Goal: Task Accomplishment & Management: Complete application form

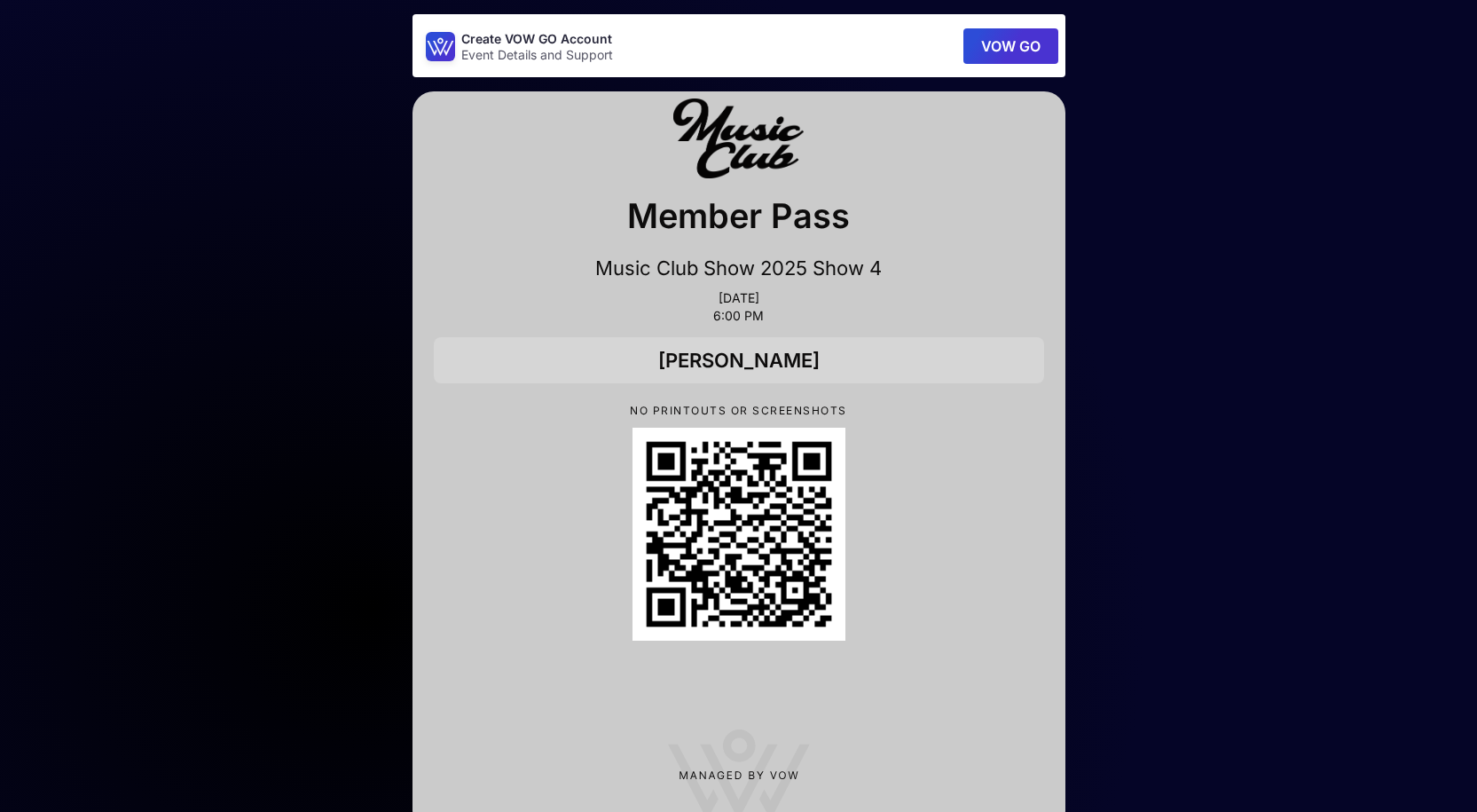
click at [1012, 45] on button "VOW GO" at bounding box center [1010, 46] width 95 height 36
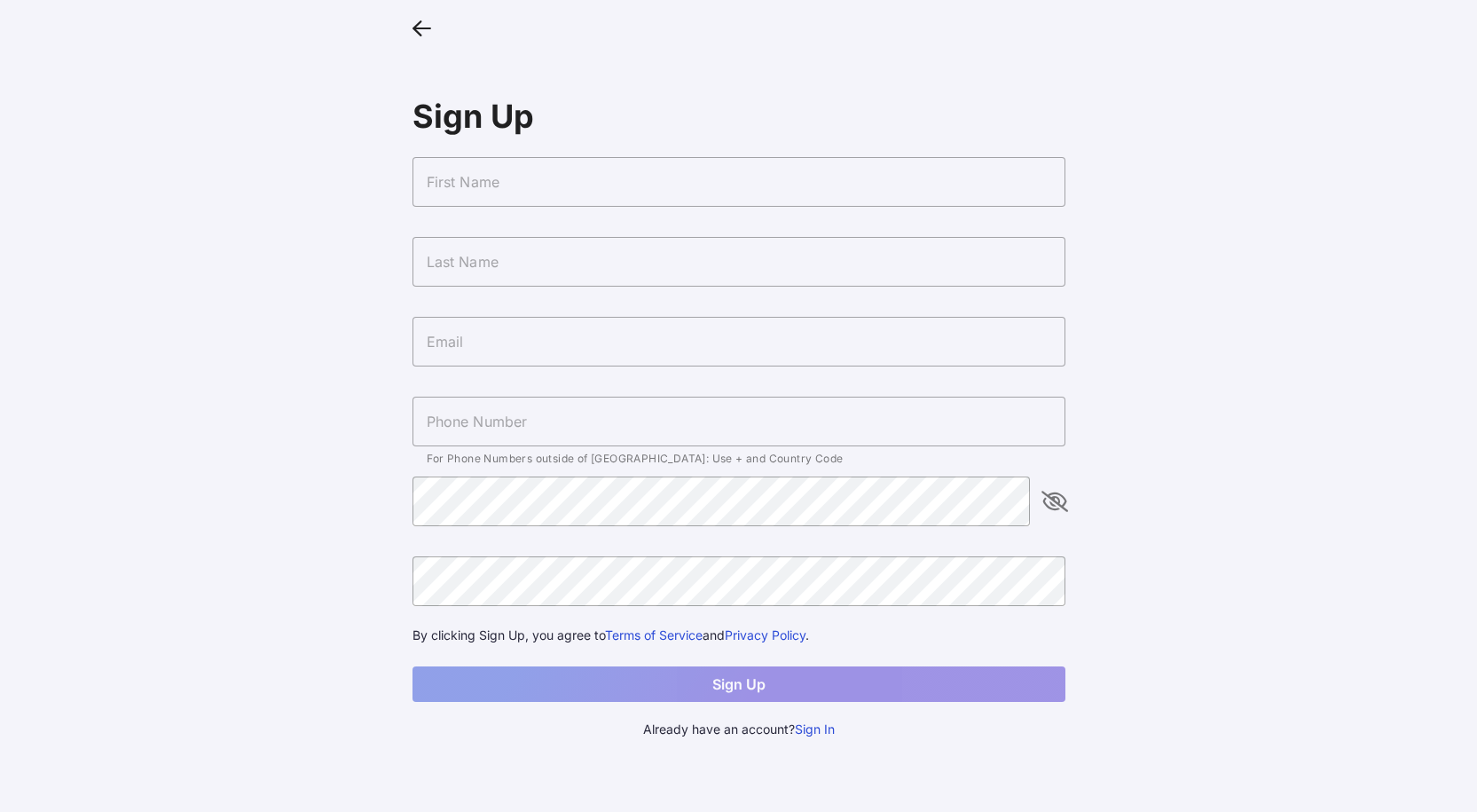
click at [594, 179] on input "text" at bounding box center [738, 182] width 652 height 50
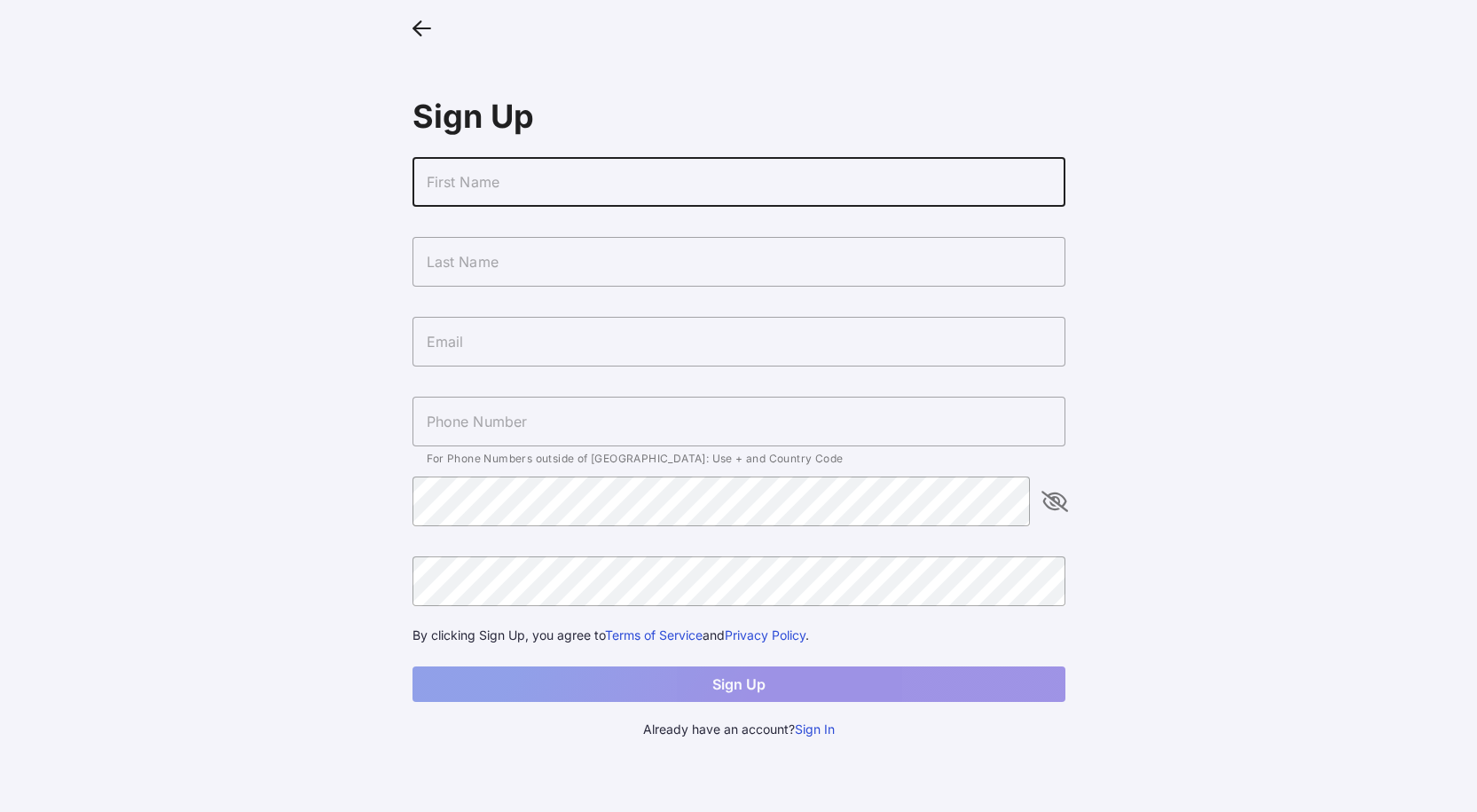
type input "[PERSON_NAME]"
type input "[EMAIL_ADDRESS][DOMAIN_NAME]"
type input "[PHONE_NUMBER]"
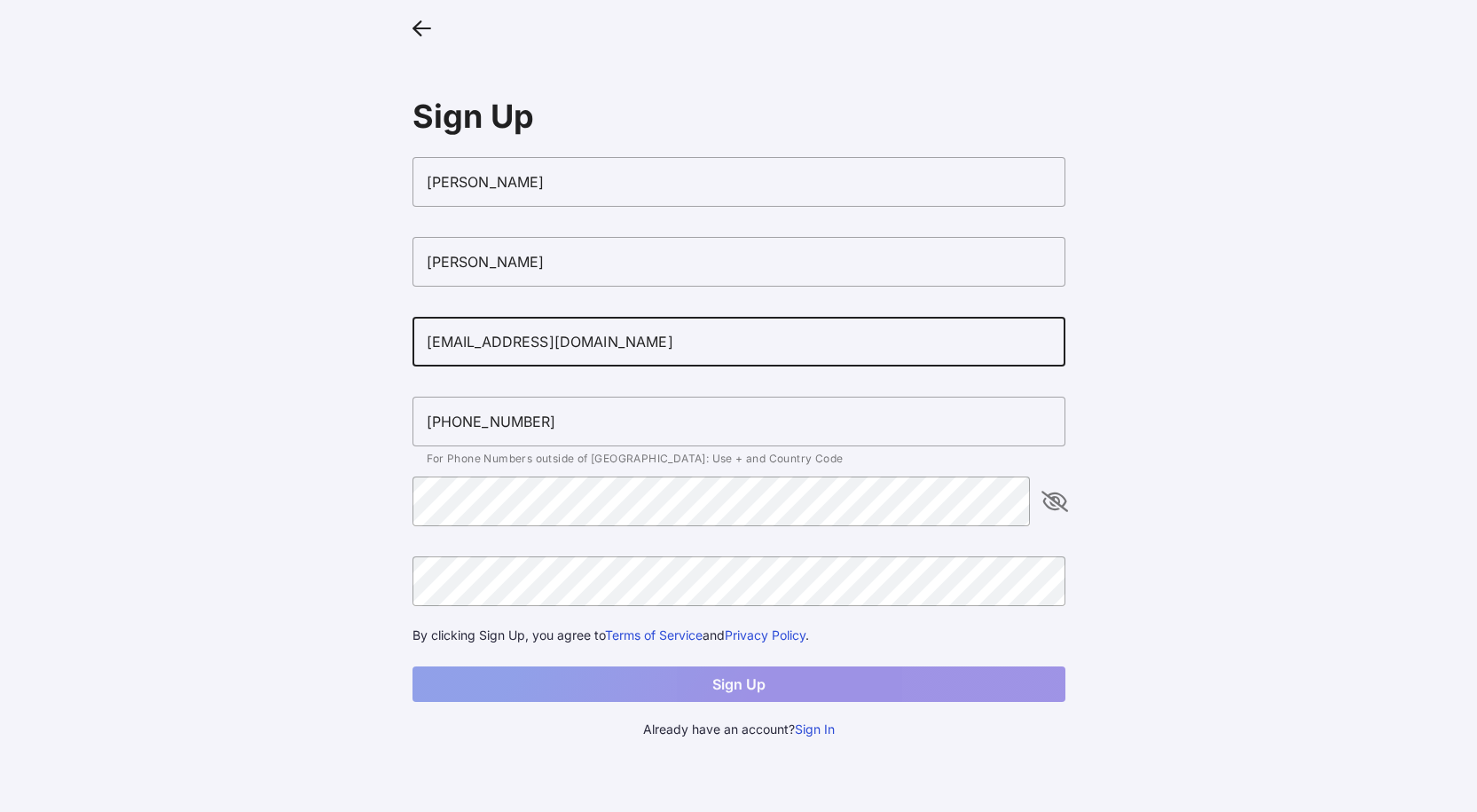
click at [594, 348] on input "[EMAIL_ADDRESS][DOMAIN_NAME]" at bounding box center [738, 342] width 652 height 50
type input "[PERSON_NAME][EMAIL_ADDRESS][DOMAIN_NAME]"
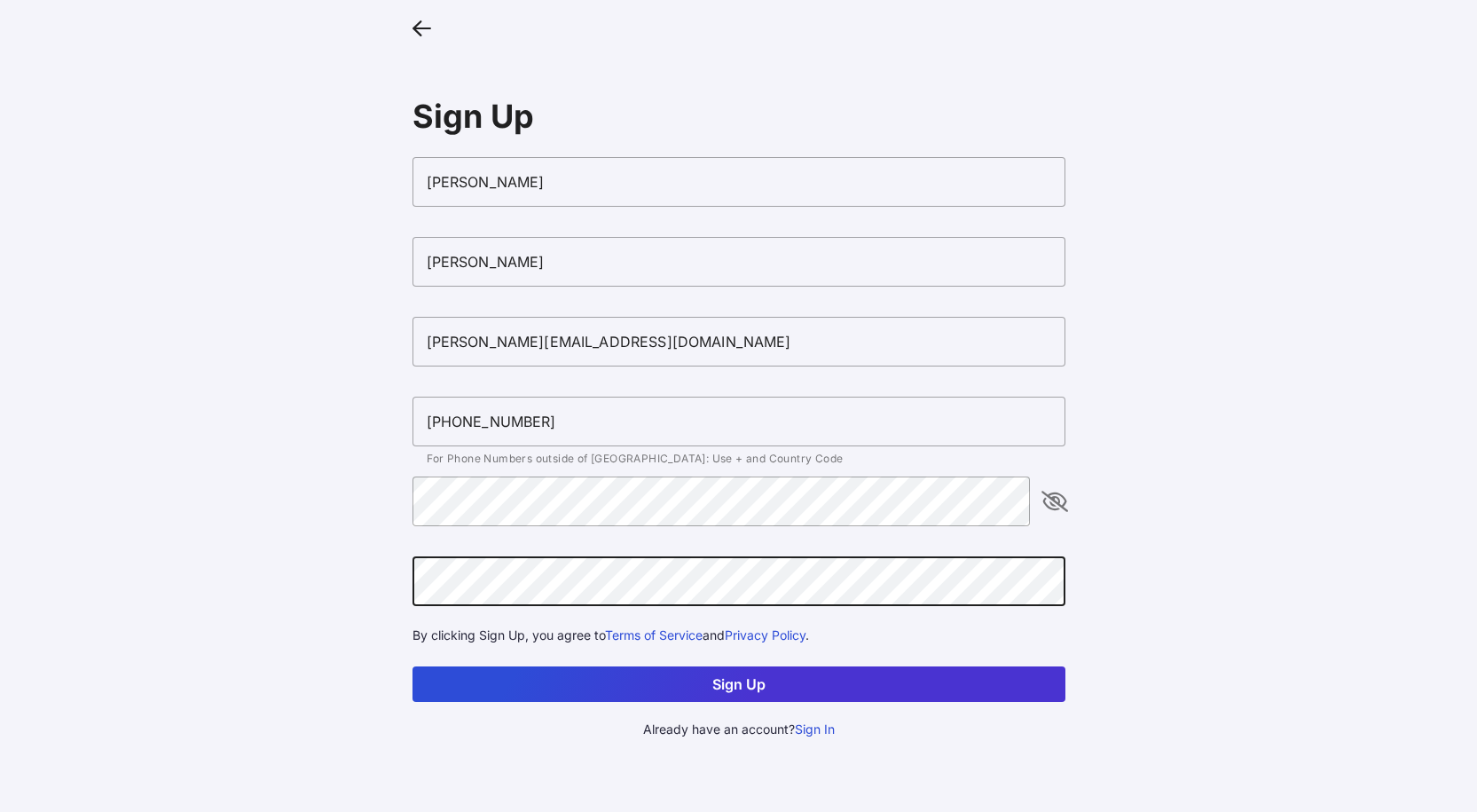
click at [704, 684] on button "Sign Up" at bounding box center [738, 683] width 652 height 36
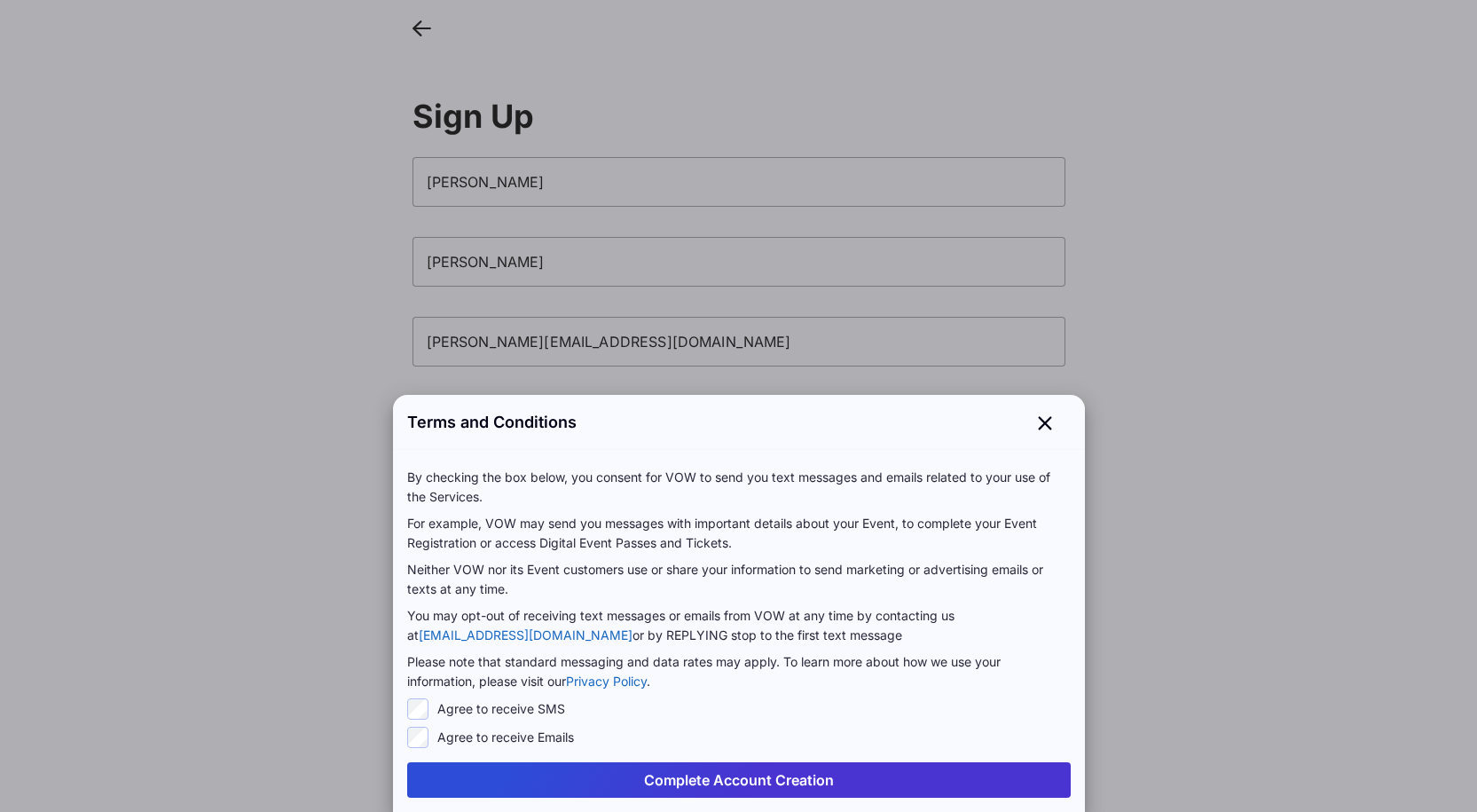
click at [737, 775] on button "Complete Account Creation" at bounding box center [739, 779] width 663 height 36
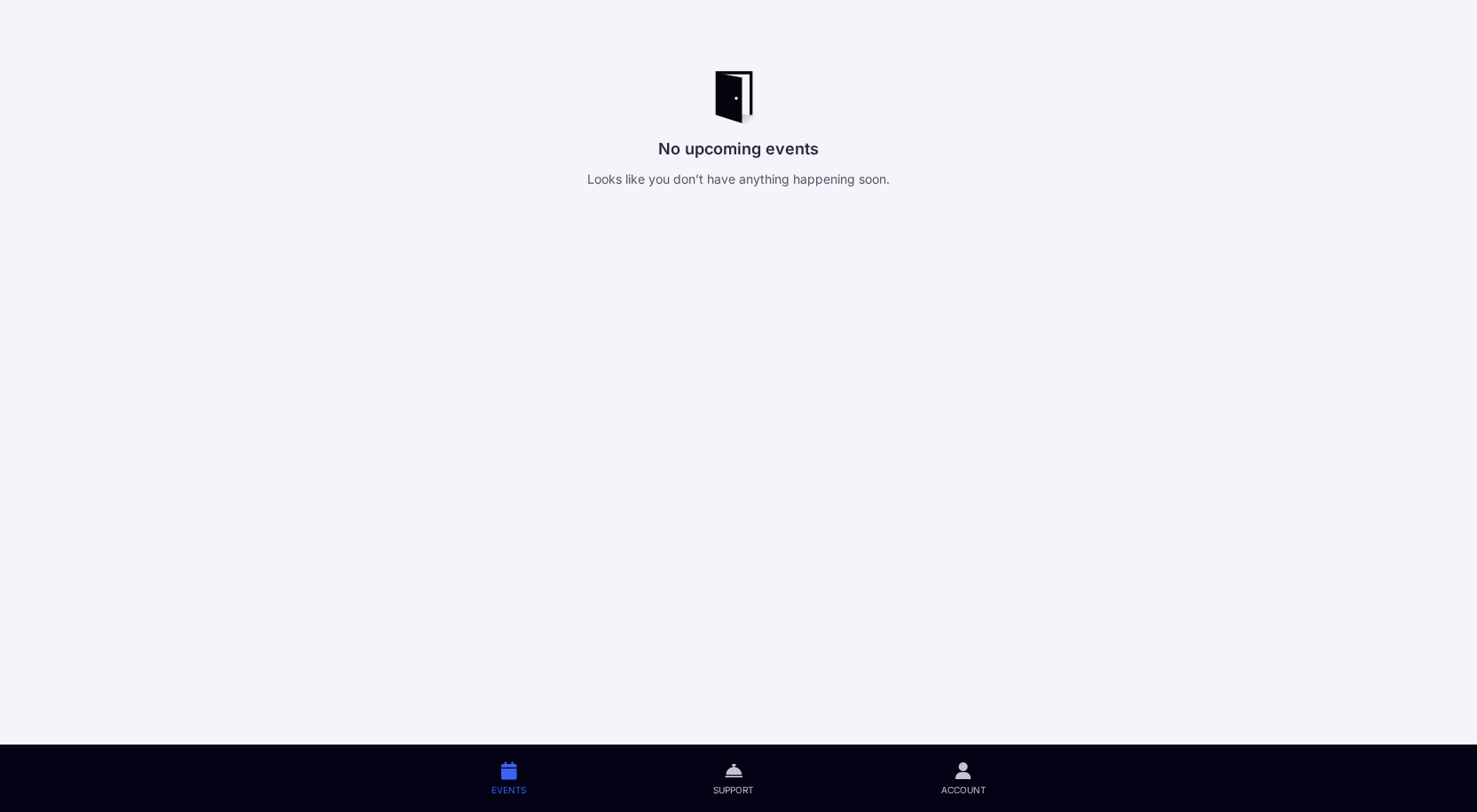
click at [955, 774] on icon at bounding box center [963, 770] width 16 height 20
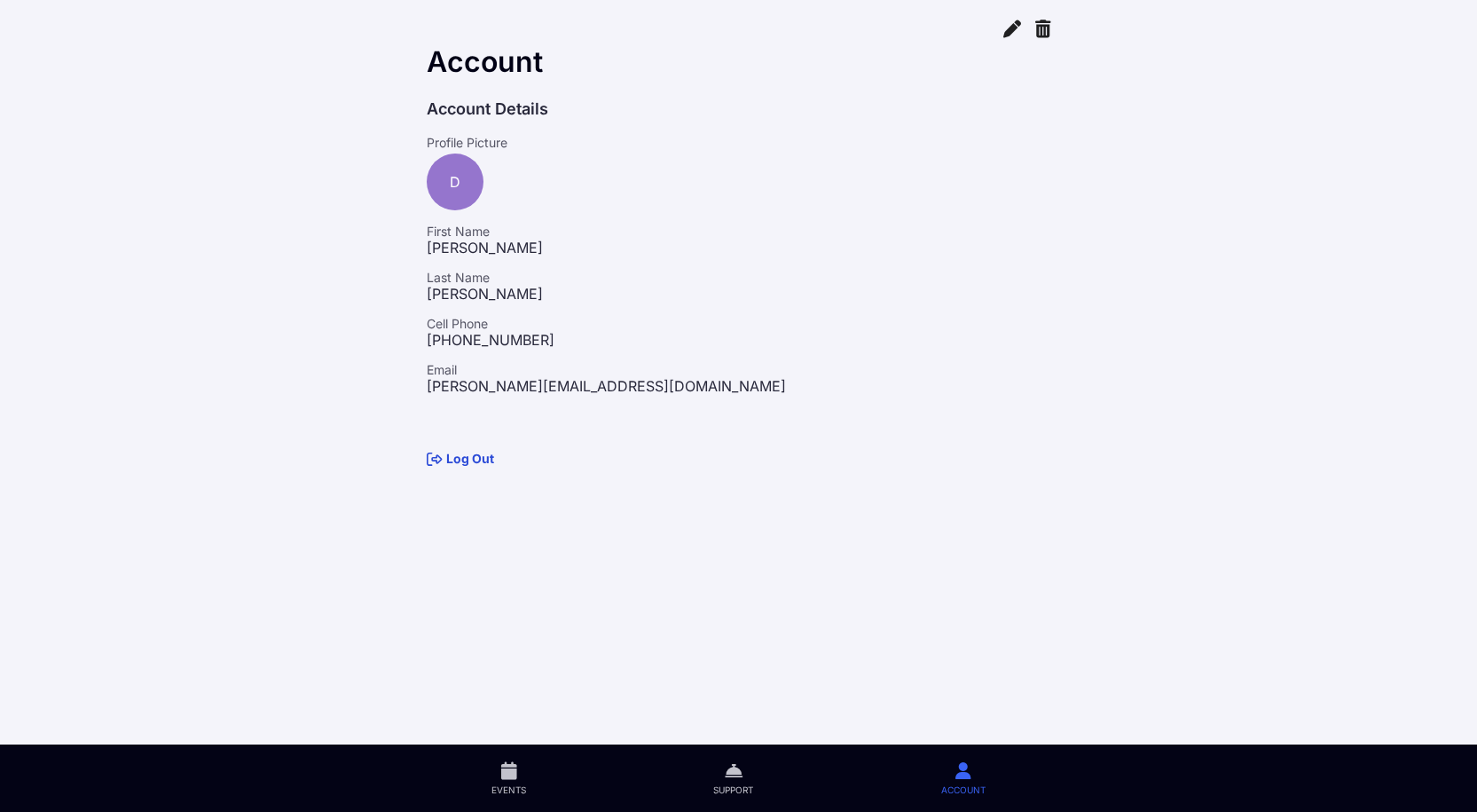
click at [470, 460] on link "Log Out" at bounding box center [460, 458] width 67 height 15
